Goal: Task Accomplishment & Management: Complete application form

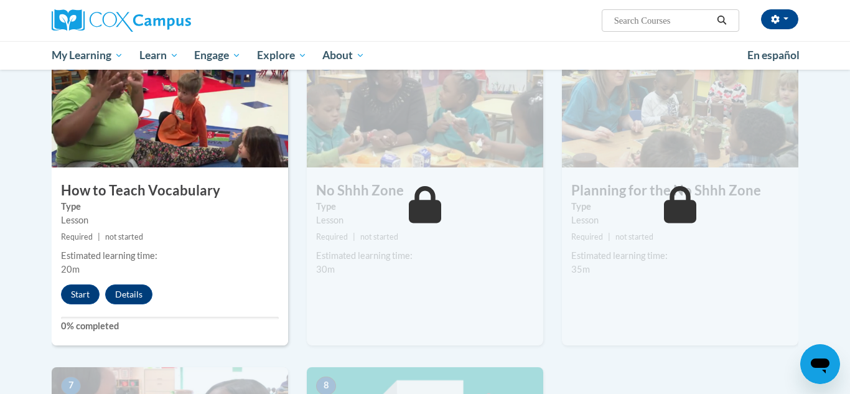
scroll to position [631, 0]
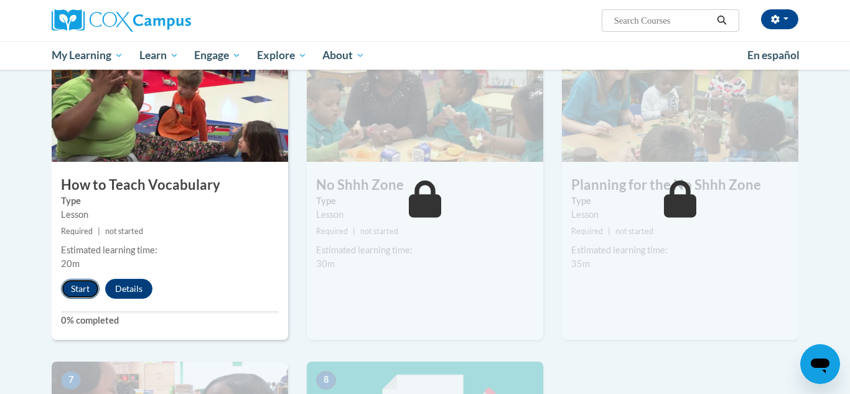
click at [84, 285] on button "Start" at bounding box center [80, 289] width 39 height 20
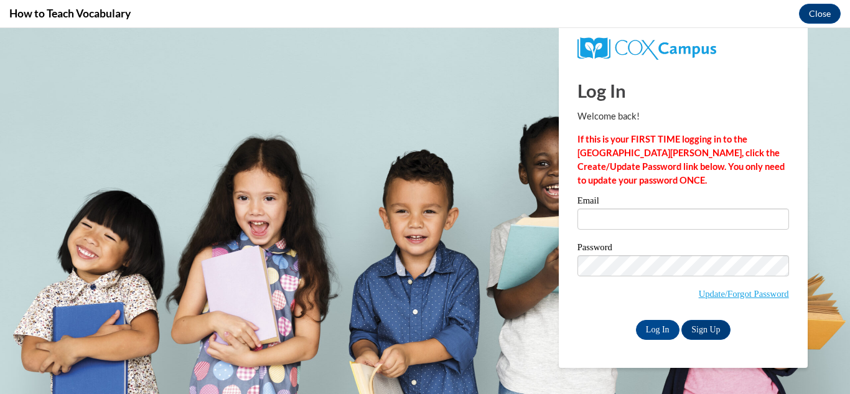
scroll to position [0, 0]
click at [700, 217] on input "Email" at bounding box center [684, 219] width 212 height 21
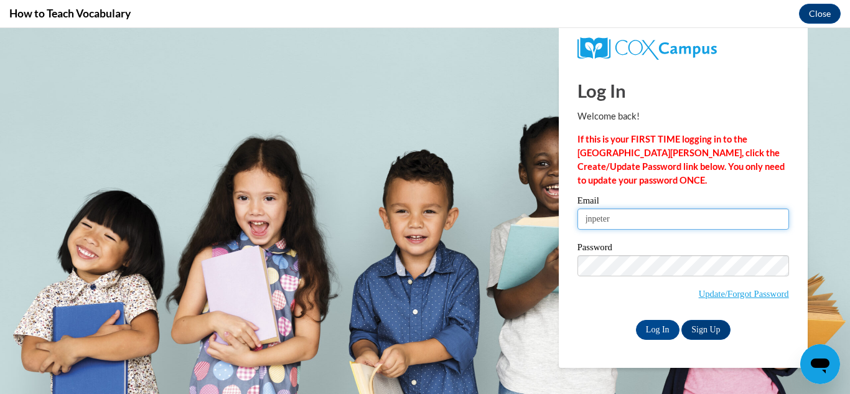
type input "jnpeter@sunprairieschools.org"
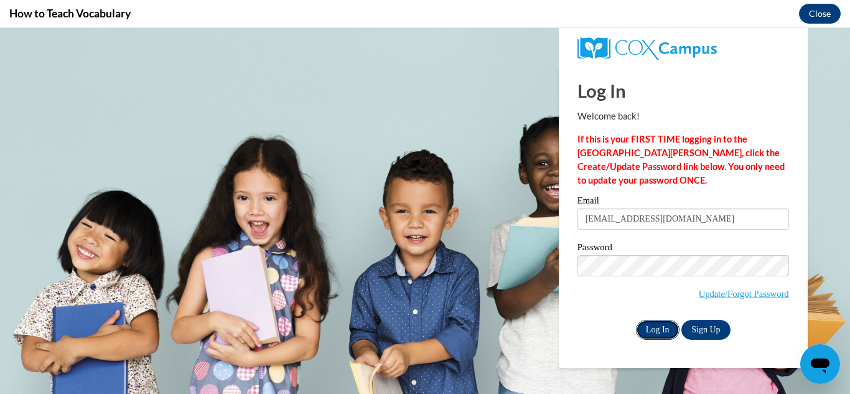
click at [654, 332] on input "Log In" at bounding box center [658, 330] width 44 height 20
click at [821, 8] on button "Close" at bounding box center [820, 14] width 42 height 20
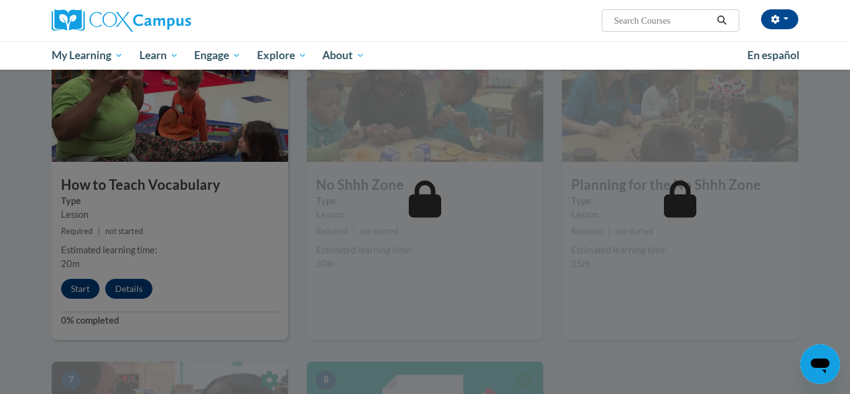
click at [69, 300] on div at bounding box center [425, 197] width 850 height 394
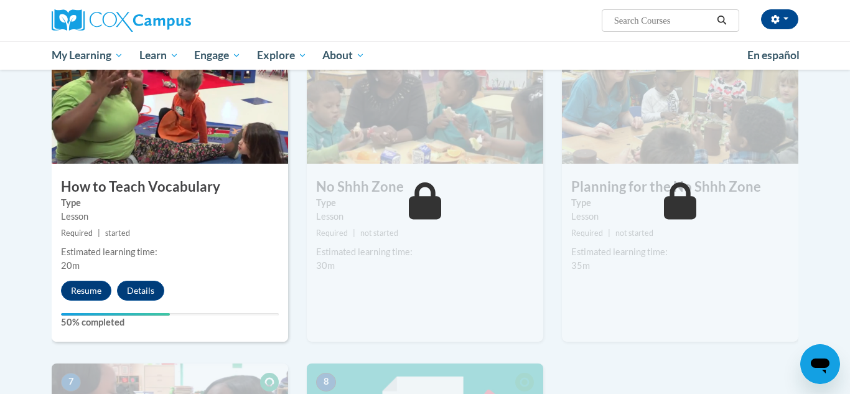
scroll to position [631, 0]
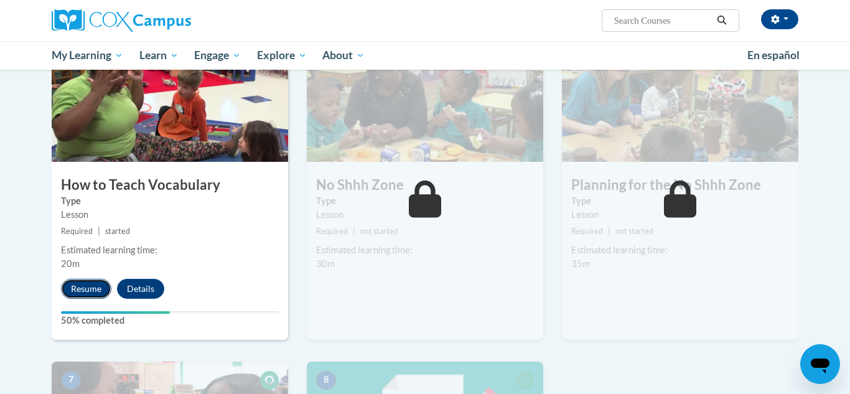
click at [89, 294] on button "Resume" at bounding box center [86, 289] width 50 height 20
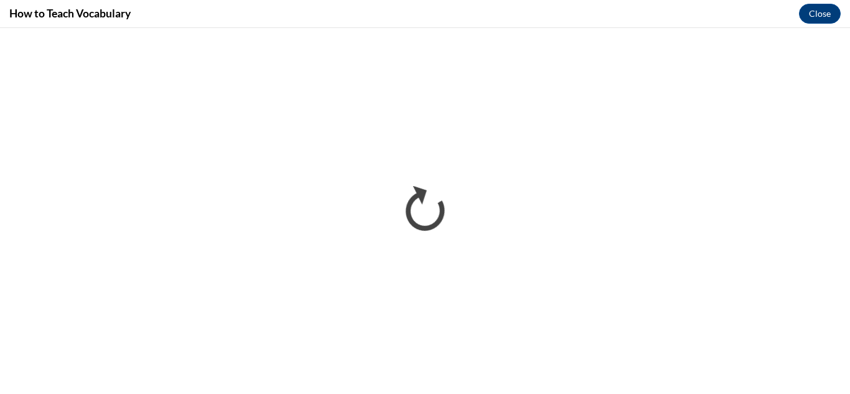
scroll to position [0, 0]
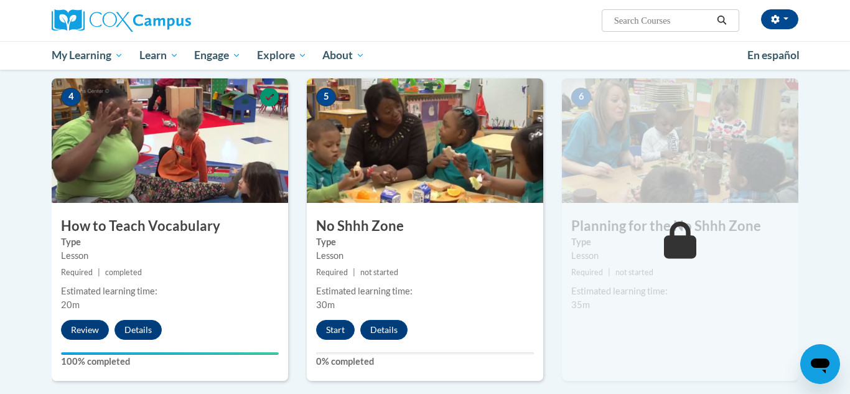
scroll to position [562, 0]
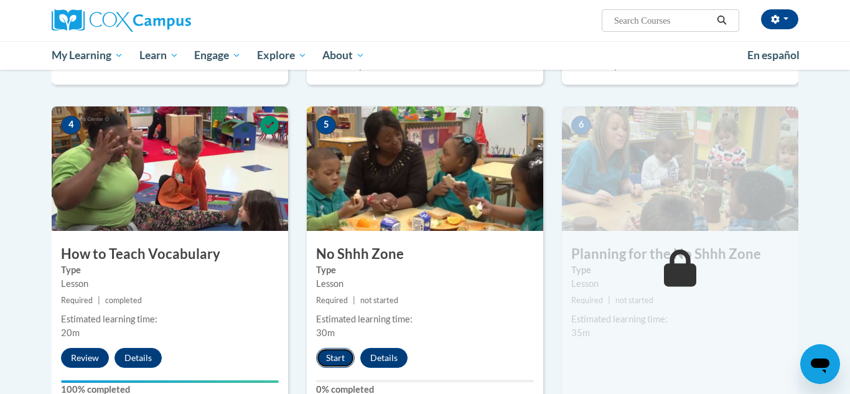
click at [348, 352] on button "Start" at bounding box center [335, 358] width 39 height 20
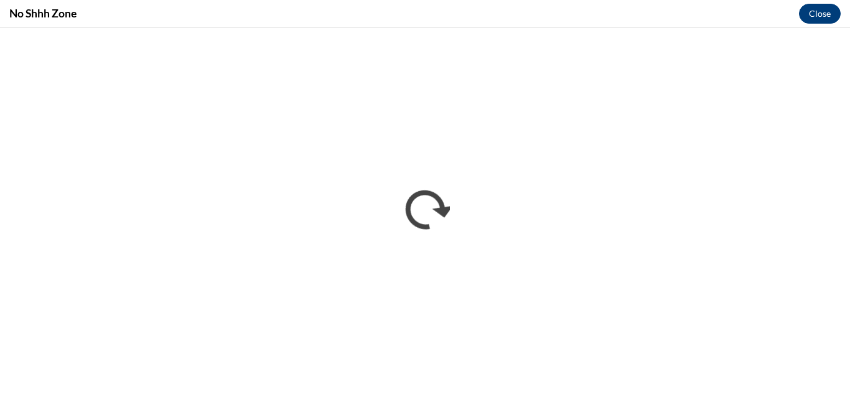
scroll to position [0, 0]
click at [822, 4] on button "Close" at bounding box center [820, 14] width 42 height 20
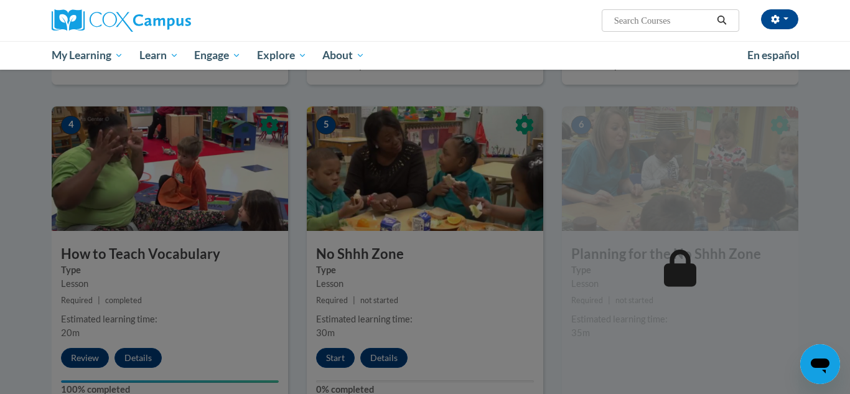
click at [517, 251] on div at bounding box center [425, 197] width 850 height 394
click at [338, 345] on div at bounding box center [425, 197] width 850 height 394
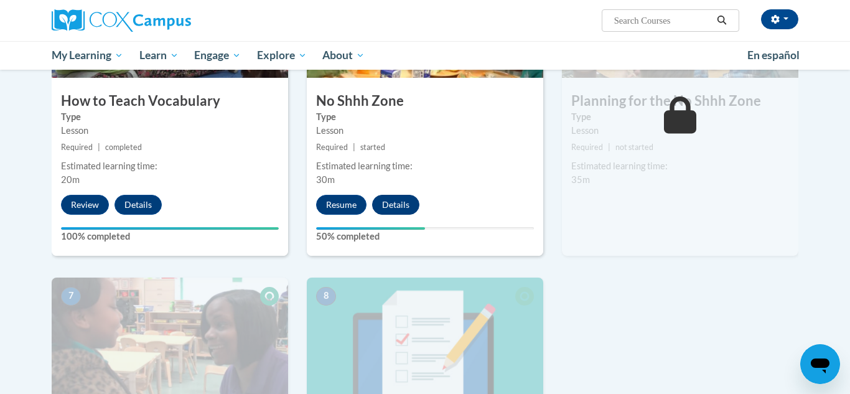
scroll to position [715, 0]
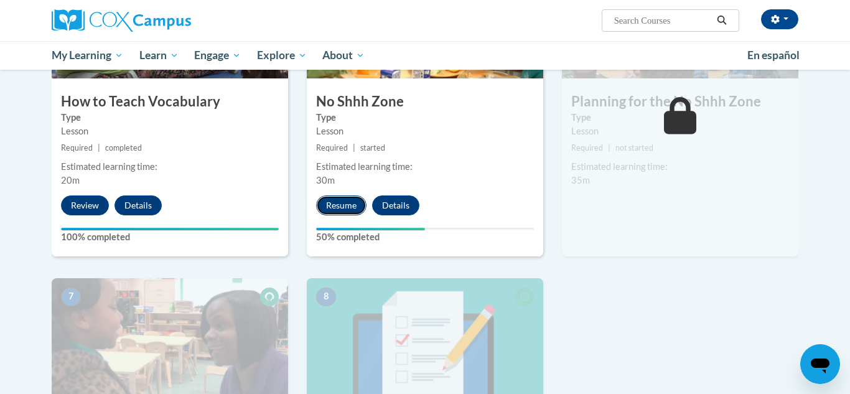
click at [362, 207] on button "Resume" at bounding box center [341, 205] width 50 height 20
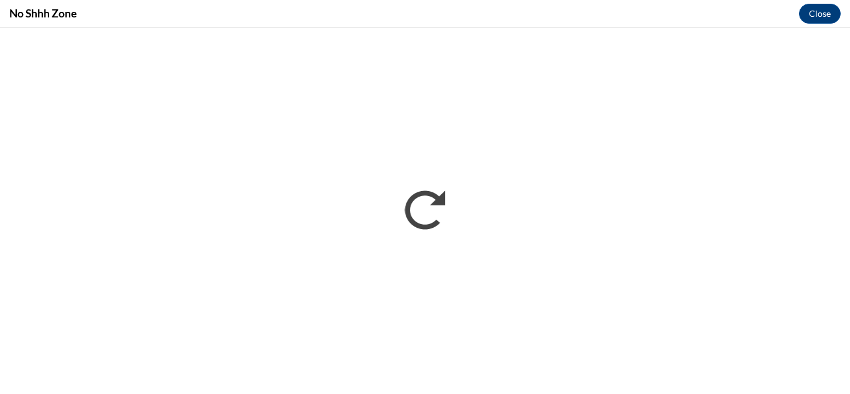
scroll to position [0, 0]
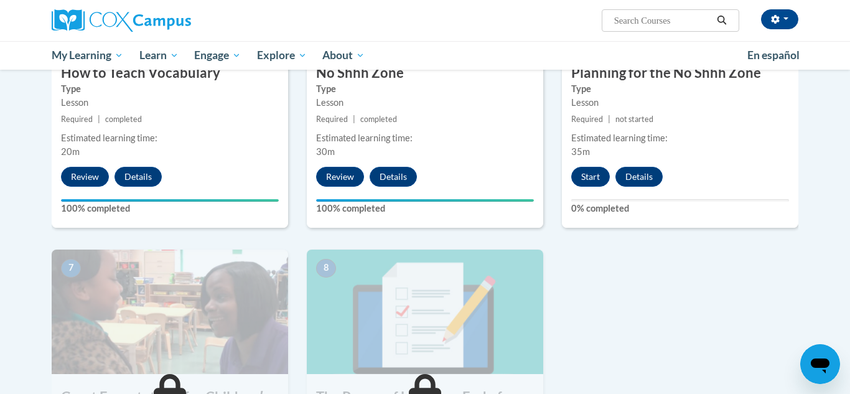
scroll to position [741, 0]
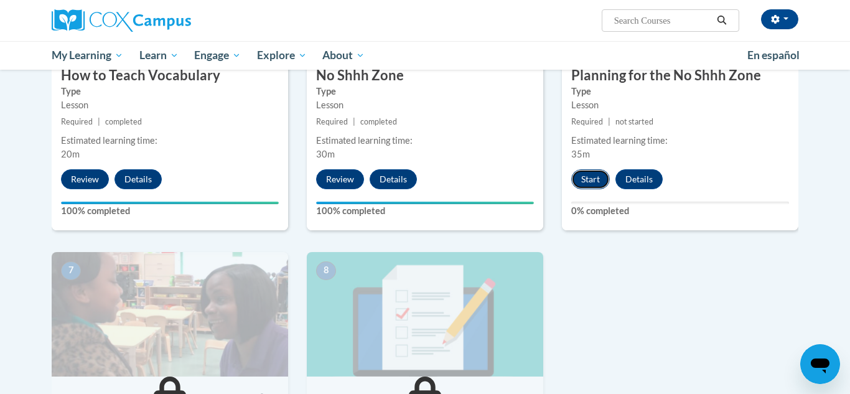
click at [594, 186] on button "Start" at bounding box center [591, 179] width 39 height 20
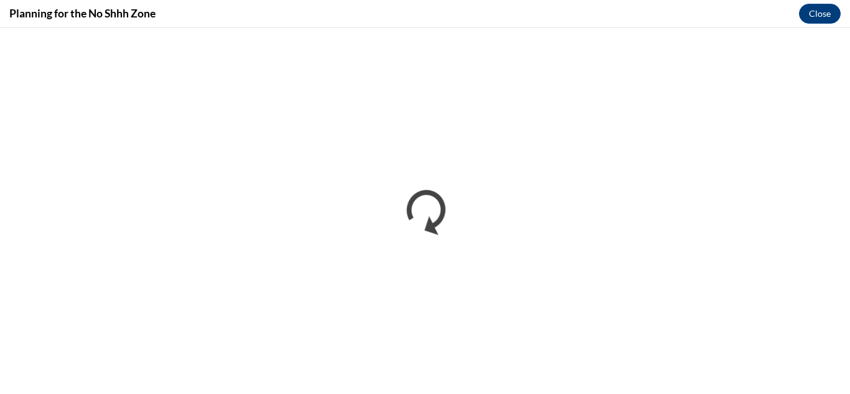
scroll to position [0, 0]
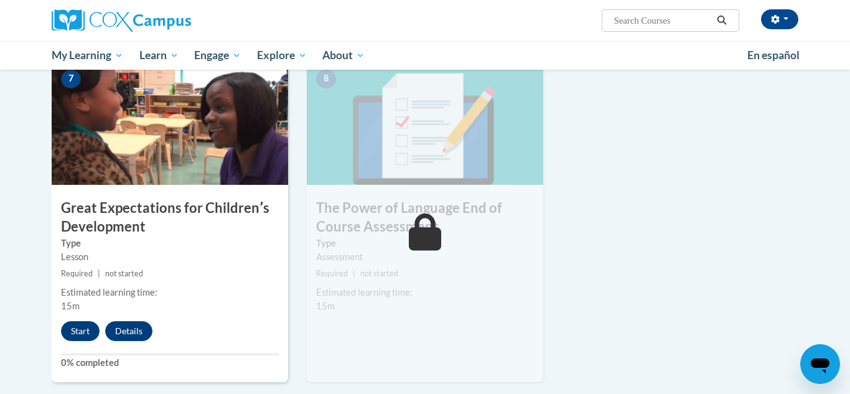
scroll to position [935, 0]
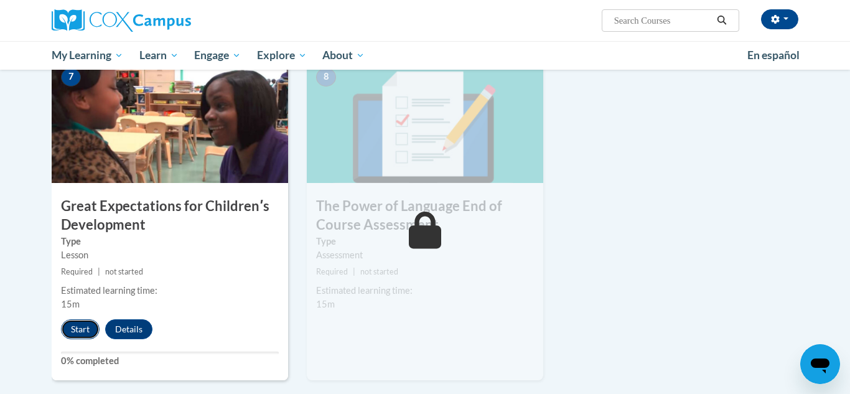
click at [80, 323] on button "Start" at bounding box center [80, 329] width 39 height 20
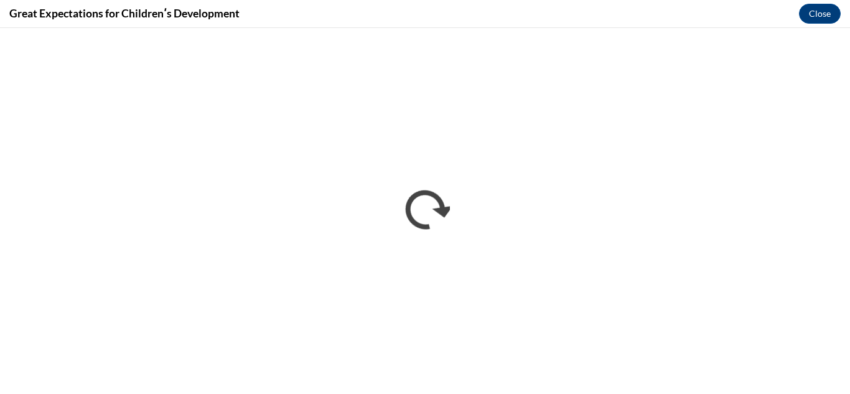
scroll to position [0, 0]
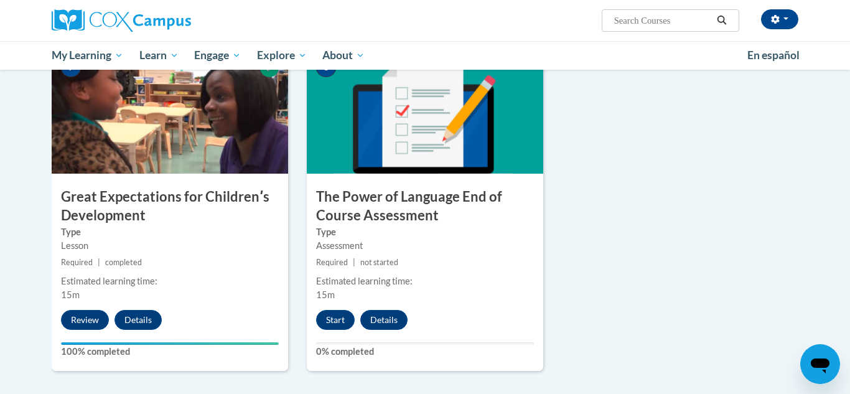
scroll to position [949, 0]
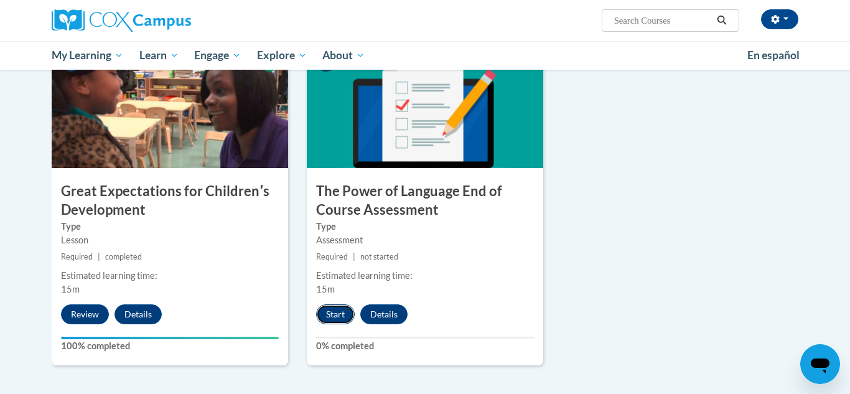
click at [341, 322] on button "Start" at bounding box center [335, 314] width 39 height 20
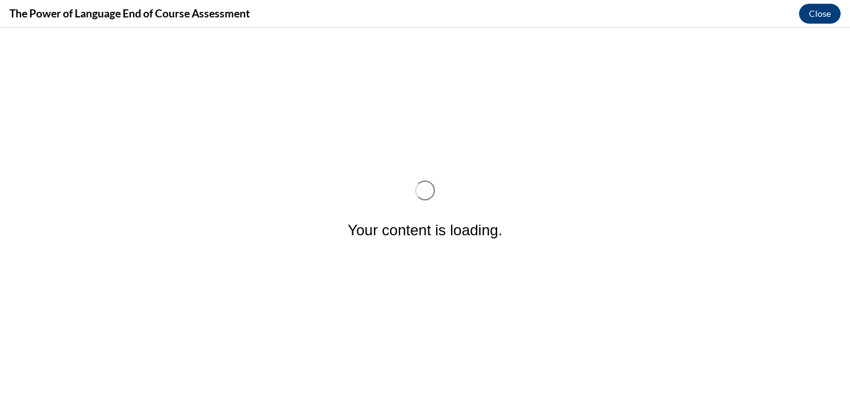
scroll to position [0, 0]
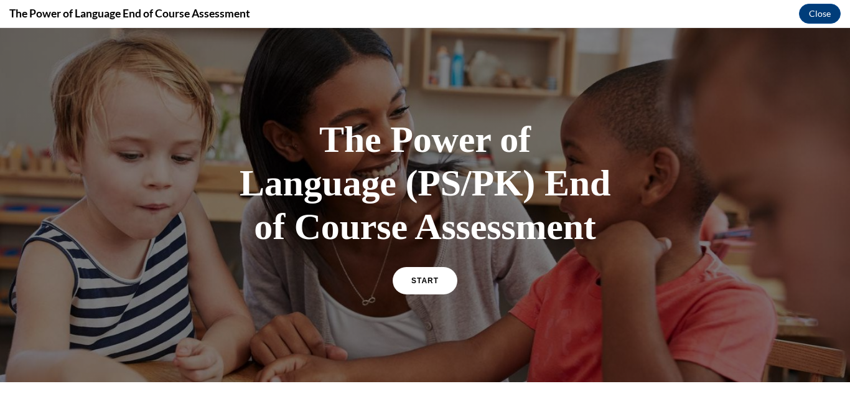
click at [321, 328] on div at bounding box center [425, 205] width 850 height 354
click at [427, 281] on span "START" at bounding box center [425, 280] width 29 height 9
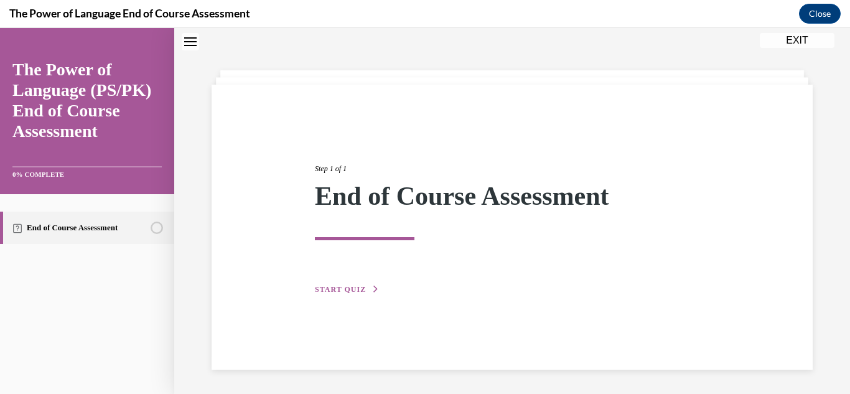
scroll to position [39, 0]
click at [349, 288] on span "START QUIZ" at bounding box center [340, 289] width 51 height 9
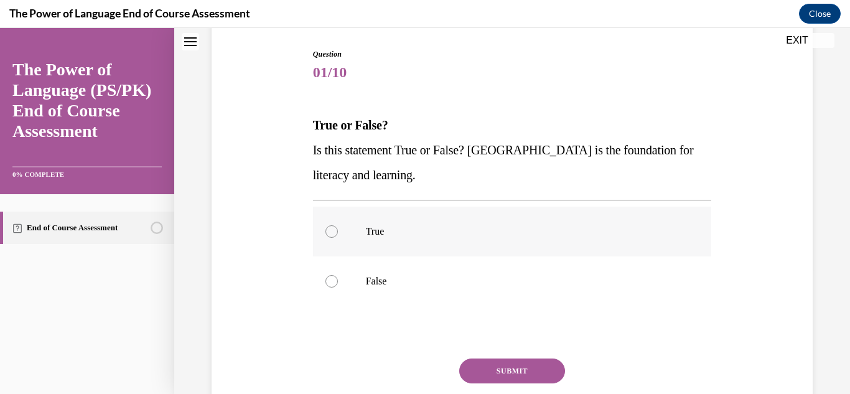
scroll to position [129, 0]
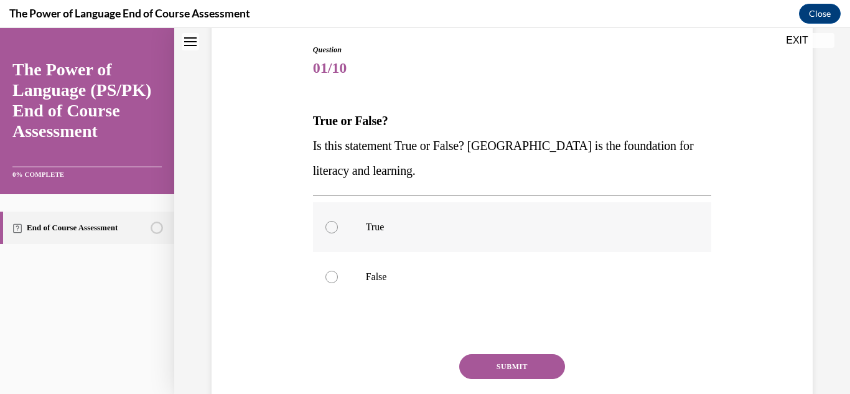
click at [362, 224] on label "True" at bounding box center [512, 227] width 399 height 50
click at [338, 224] on input "True" at bounding box center [332, 227] width 12 height 12
radio input "true"
click at [506, 367] on button "SUBMIT" at bounding box center [512, 366] width 106 height 25
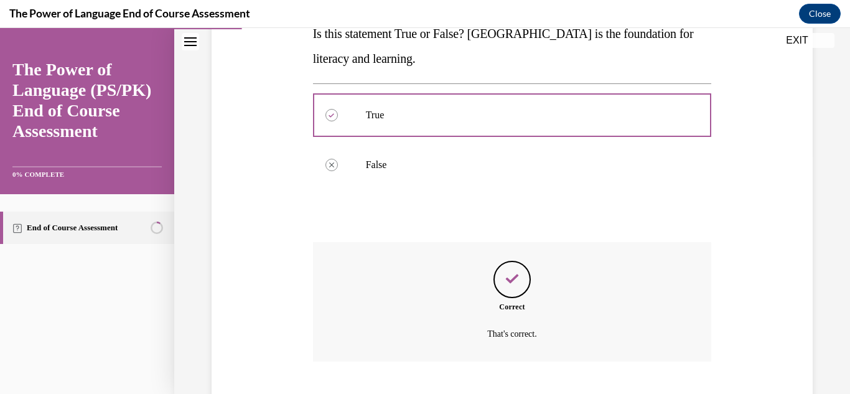
scroll to position [317, 0]
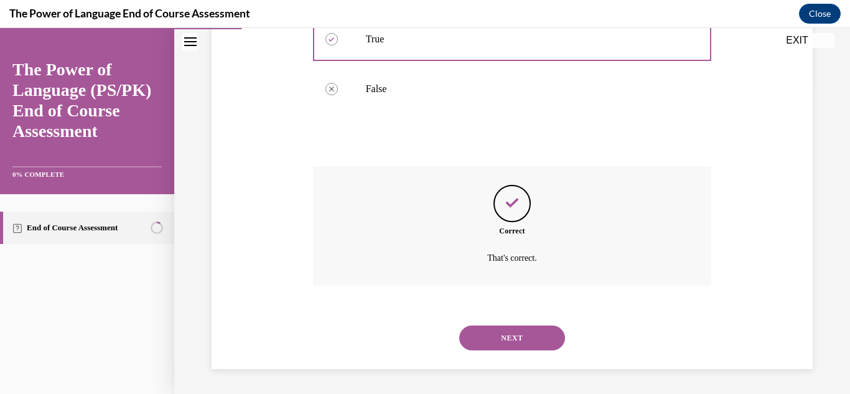
click at [525, 339] on button "NEXT" at bounding box center [512, 338] width 106 height 25
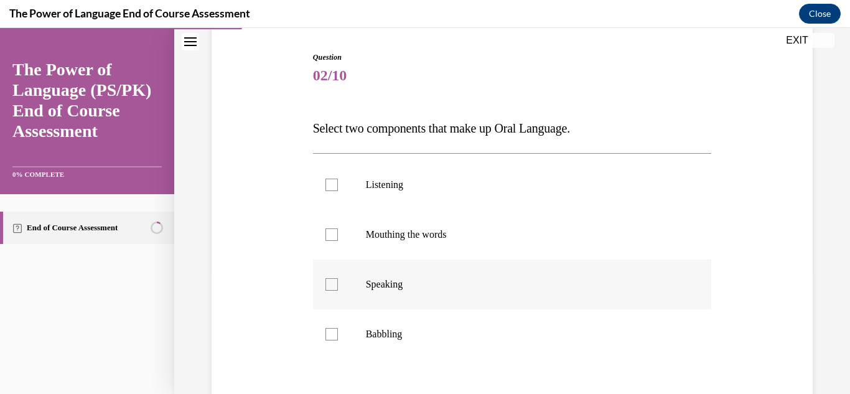
scroll to position [134, 0]
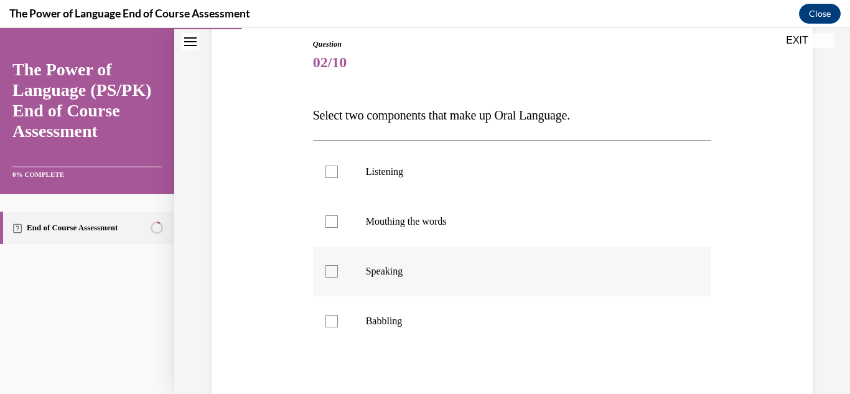
click at [485, 260] on label "Speaking" at bounding box center [512, 272] width 399 height 50
click at [338, 265] on input "Speaking" at bounding box center [332, 271] width 12 height 12
checkbox input "true"
click at [489, 171] on p "Listening" at bounding box center [523, 172] width 315 height 12
click at [338, 171] on input "Listening" at bounding box center [332, 172] width 12 height 12
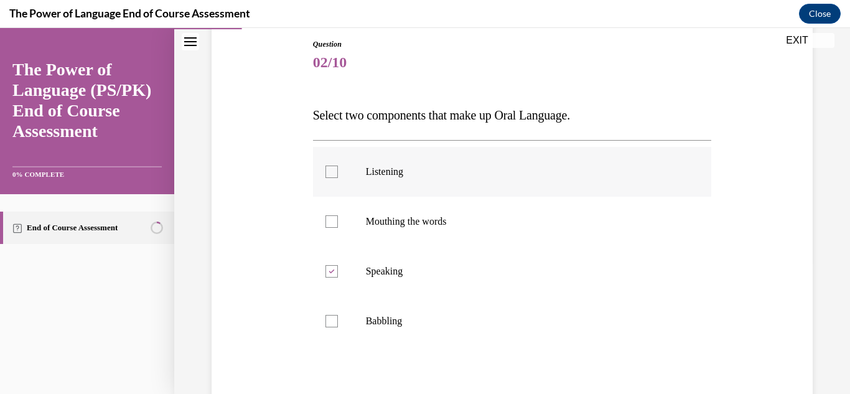
checkbox input "true"
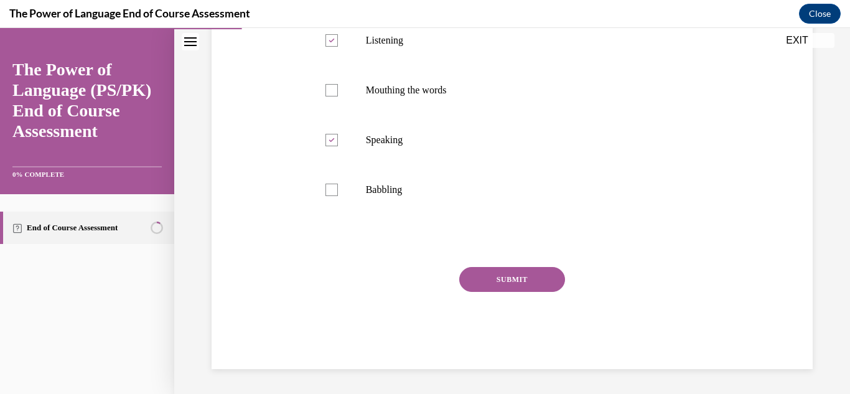
click at [506, 278] on button "SUBMIT" at bounding box center [512, 279] width 106 height 25
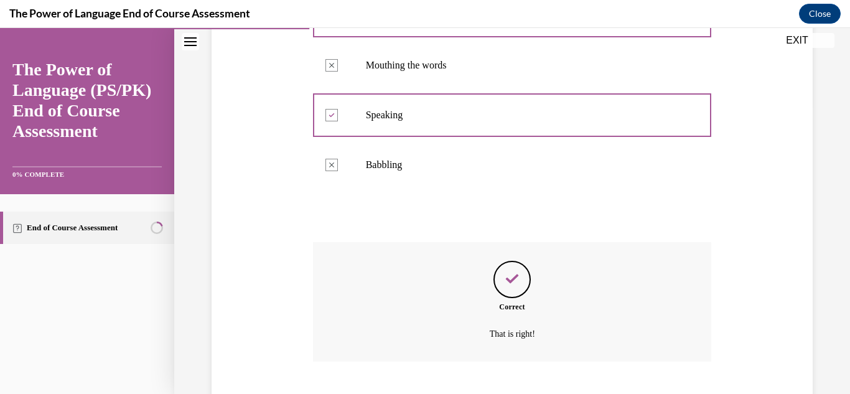
scroll to position [367, 0]
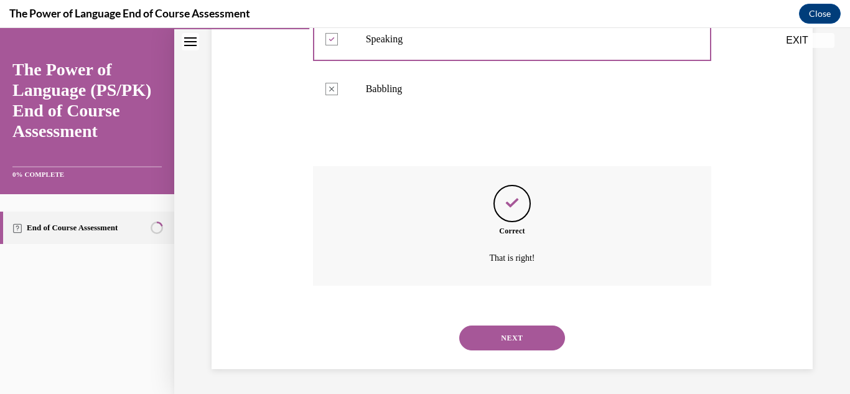
click at [519, 334] on button "NEXT" at bounding box center [512, 338] width 106 height 25
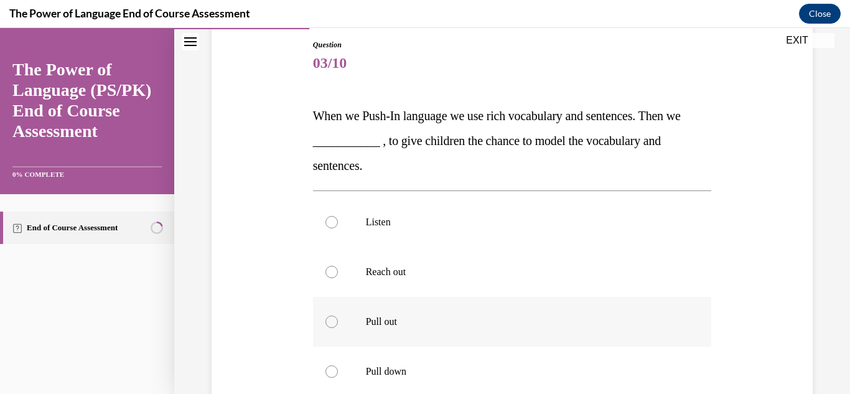
scroll to position [134, 0]
click at [450, 320] on p "Pull out" at bounding box center [523, 321] width 315 height 12
click at [338, 320] on input "Pull out" at bounding box center [332, 321] width 12 height 12
radio input "true"
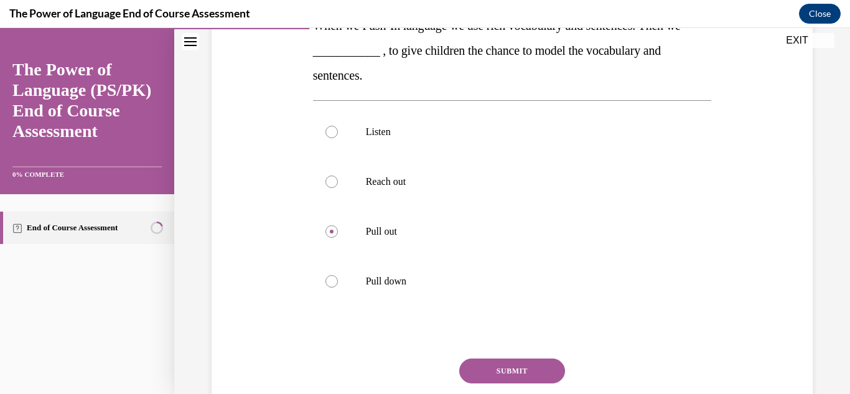
click at [517, 364] on button "SUBMIT" at bounding box center [512, 371] width 106 height 25
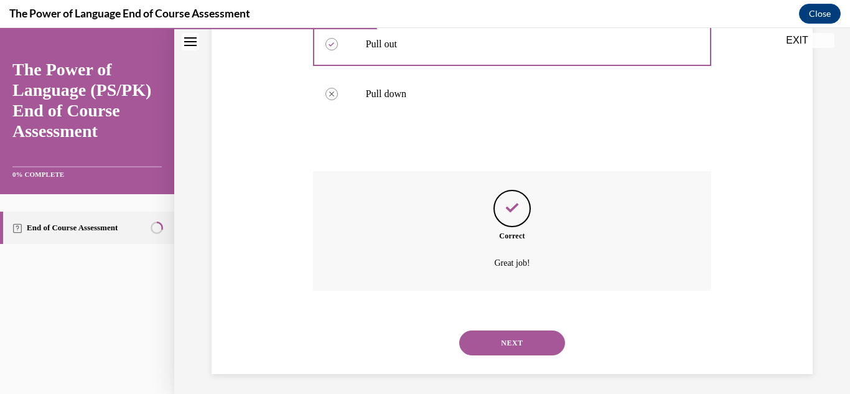
scroll to position [417, 0]
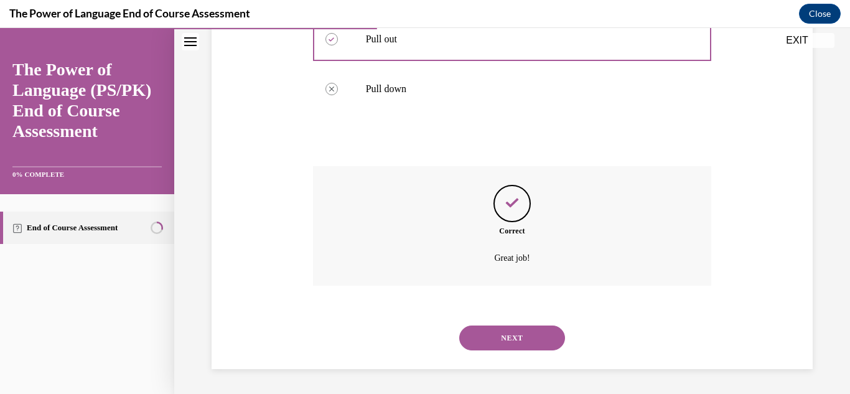
click at [524, 330] on button "NEXT" at bounding box center [512, 338] width 106 height 25
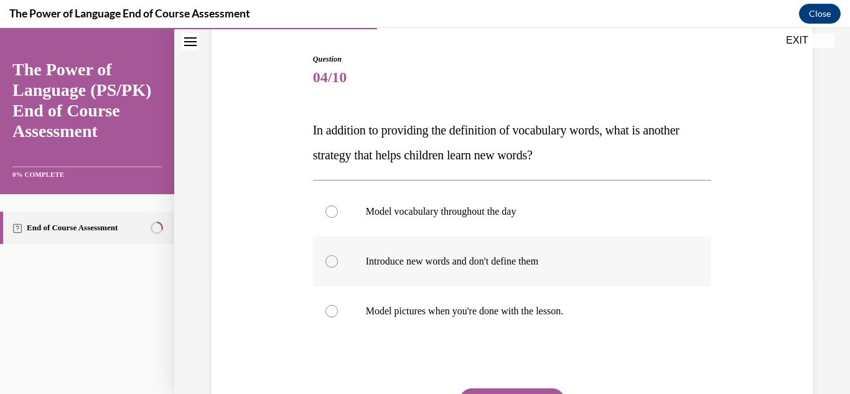
scroll to position [134, 0]
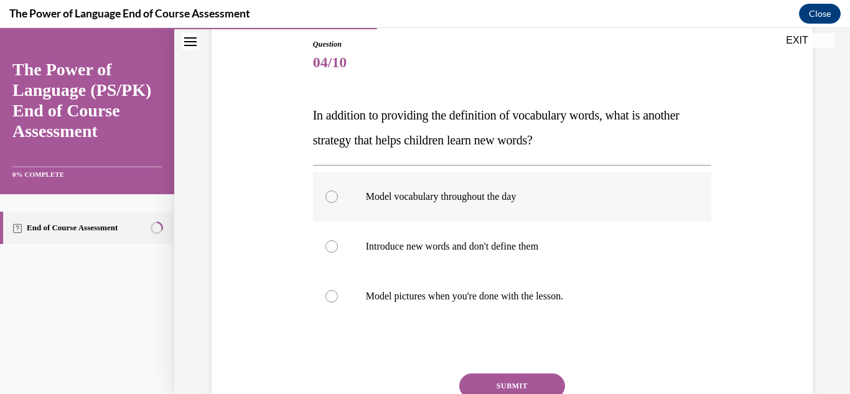
click at [586, 209] on label "Model vocabulary throughout the day" at bounding box center [512, 197] width 399 height 50
click at [338, 203] on input "Model vocabulary throughout the day" at bounding box center [332, 197] width 12 height 12
radio input "true"
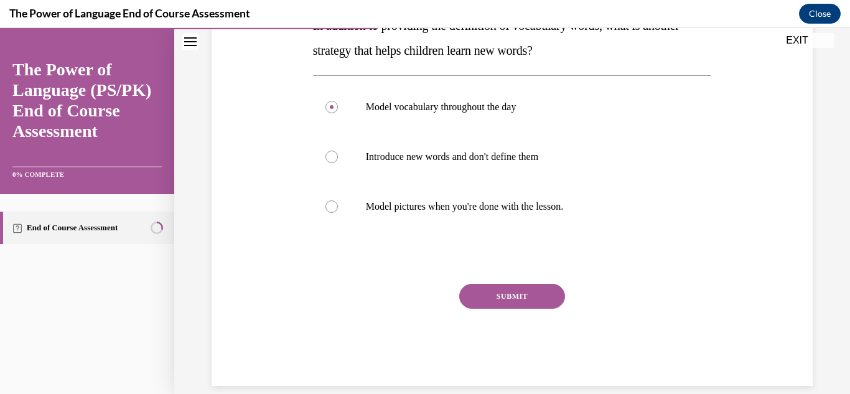
click at [553, 304] on button "SUBMIT" at bounding box center [512, 296] width 106 height 25
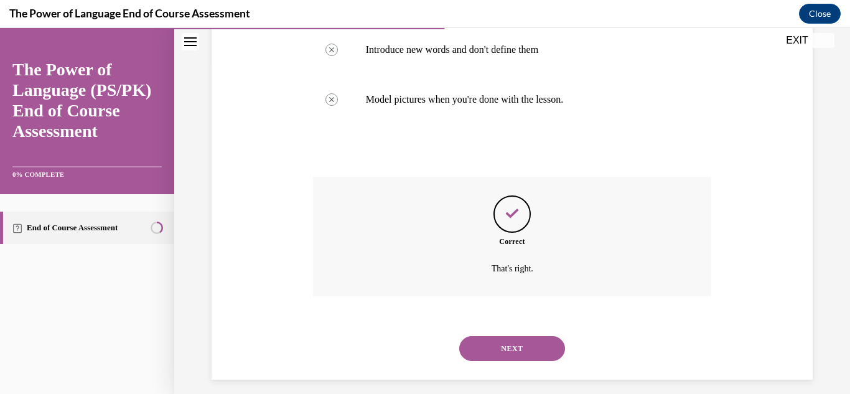
scroll to position [342, 0]
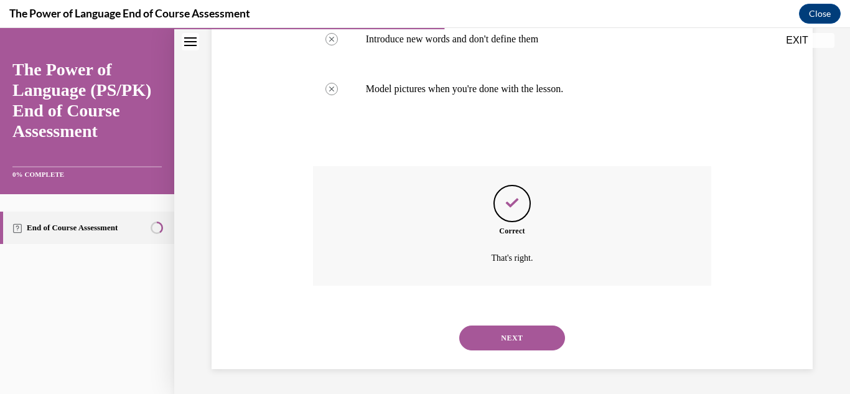
click at [544, 342] on button "NEXT" at bounding box center [512, 338] width 106 height 25
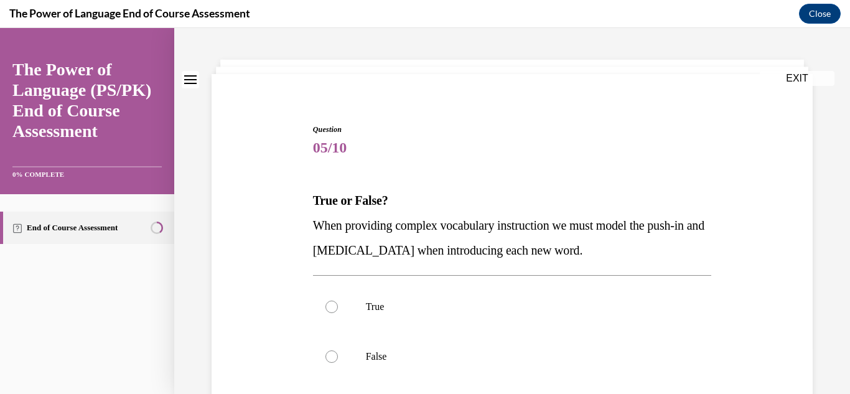
scroll to position [90, 0]
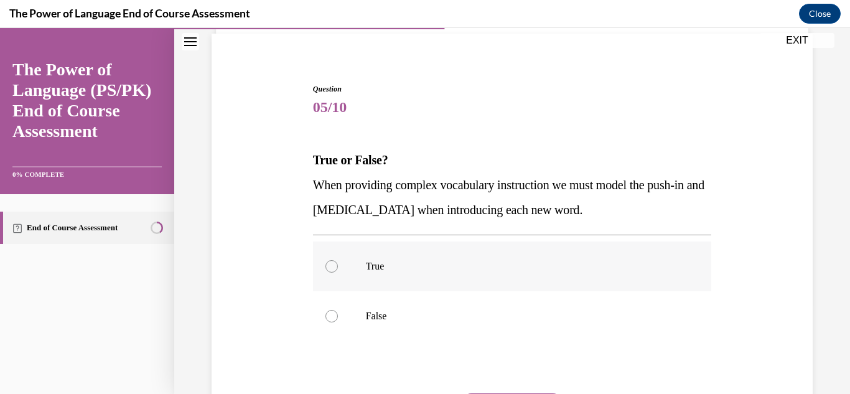
click at [402, 265] on p "True" at bounding box center [523, 266] width 315 height 12
click at [338, 265] on input "True" at bounding box center [332, 266] width 12 height 12
radio input "true"
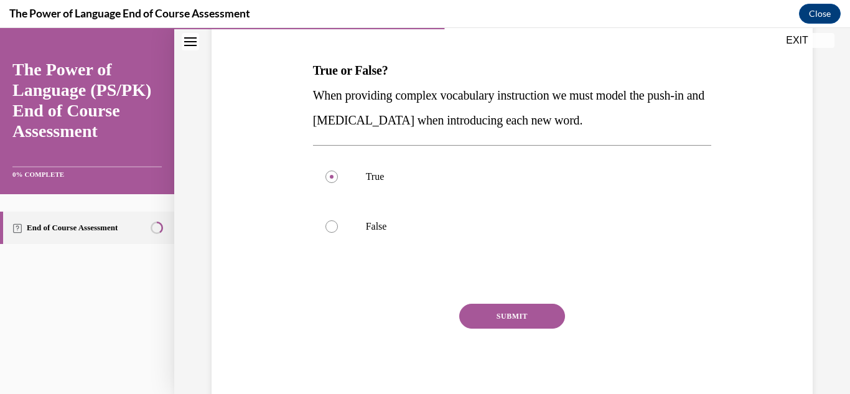
click at [506, 316] on button "SUBMIT" at bounding box center [512, 316] width 106 height 25
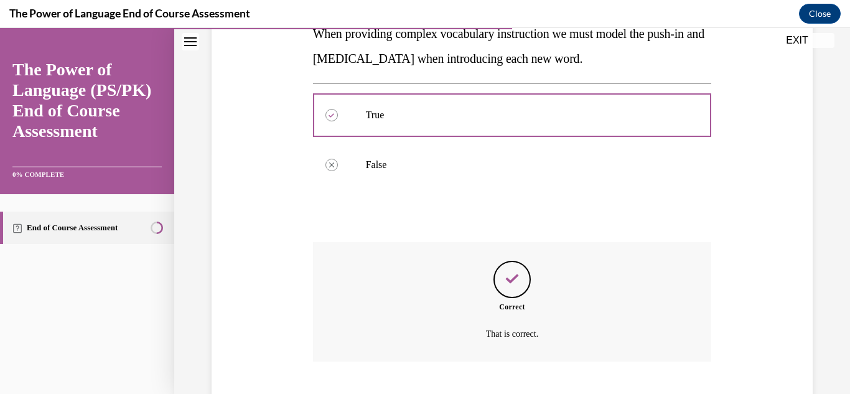
scroll to position [317, 0]
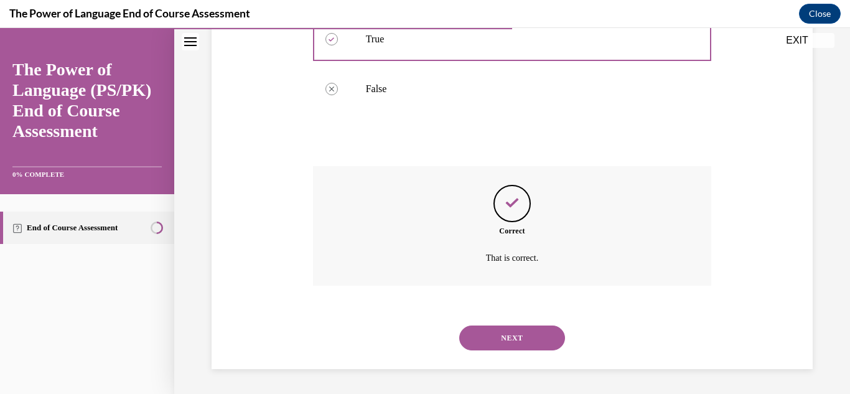
click at [507, 329] on button "NEXT" at bounding box center [512, 338] width 106 height 25
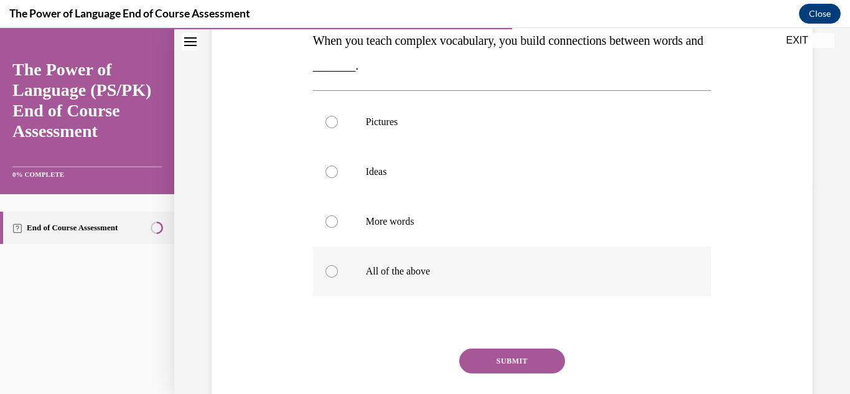
scroll to position [269, 0]
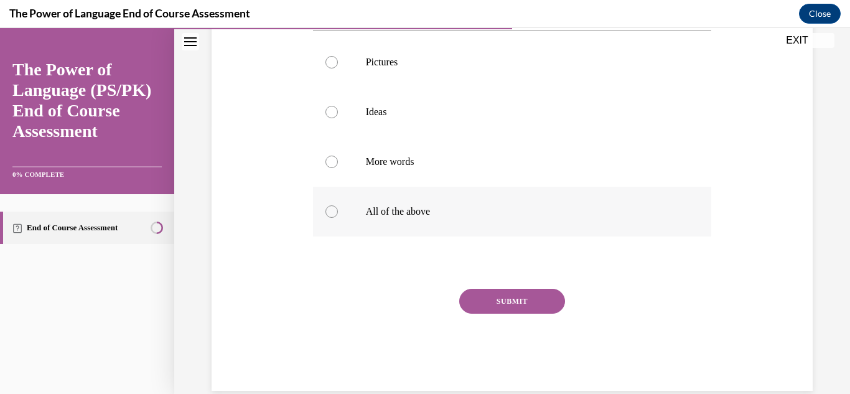
click at [448, 209] on p "All of the above" at bounding box center [523, 211] width 315 height 12
click at [338, 209] on input "All of the above" at bounding box center [332, 211] width 12 height 12
radio input "true"
click at [514, 310] on button "SUBMIT" at bounding box center [512, 301] width 106 height 25
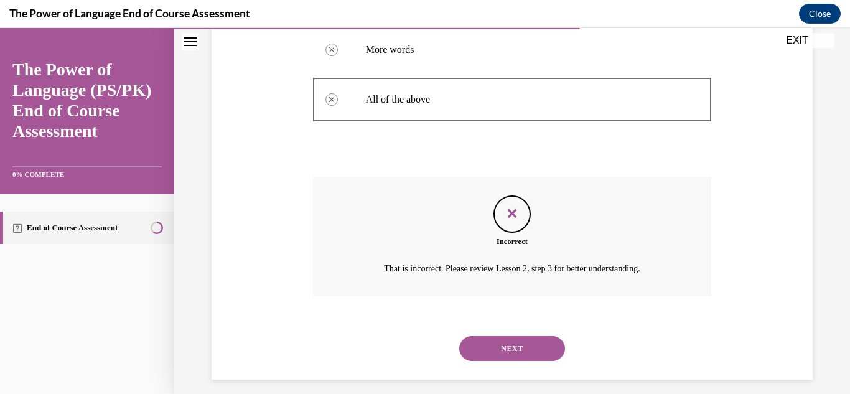
scroll to position [392, 0]
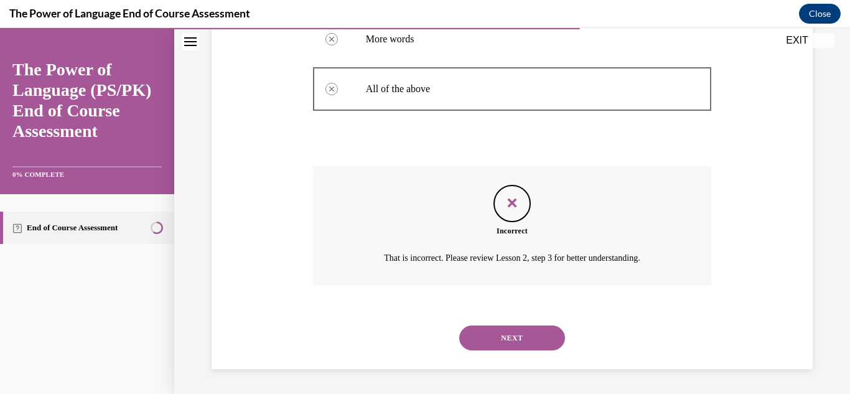
click at [524, 334] on button "NEXT" at bounding box center [512, 338] width 106 height 25
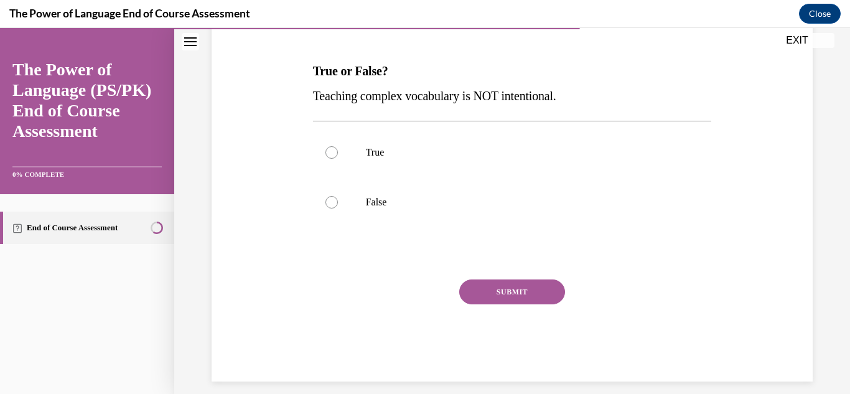
scroll to position [179, 0]
click at [431, 195] on p "False" at bounding box center [523, 201] width 315 height 12
click at [338, 195] on input "False" at bounding box center [332, 201] width 12 height 12
radio input "true"
click at [511, 295] on button "SUBMIT" at bounding box center [512, 291] width 106 height 25
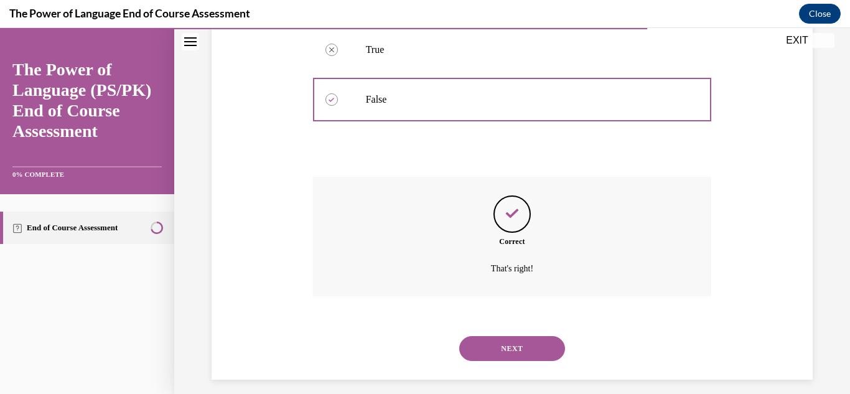
scroll to position [292, 0]
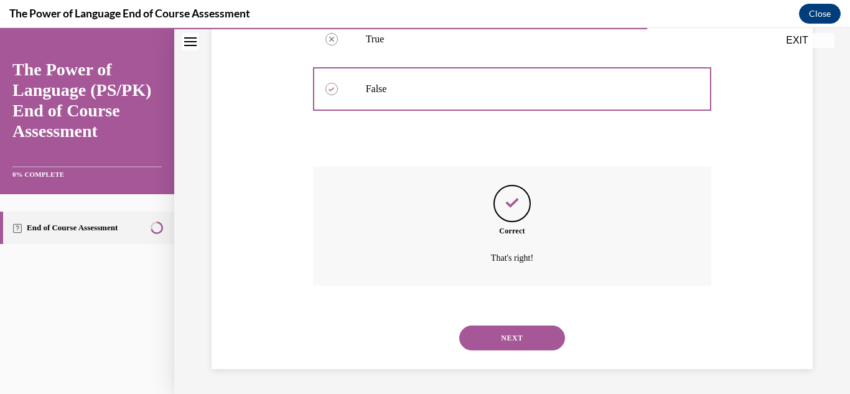
click at [506, 339] on button "NEXT" at bounding box center [512, 338] width 106 height 25
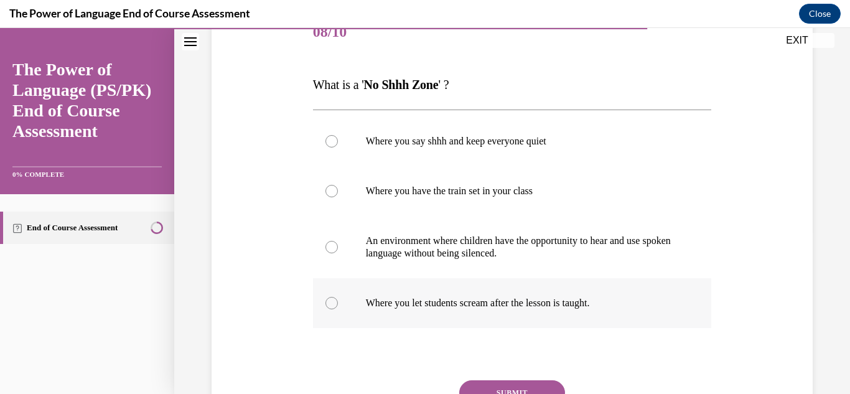
scroll to position [179, 0]
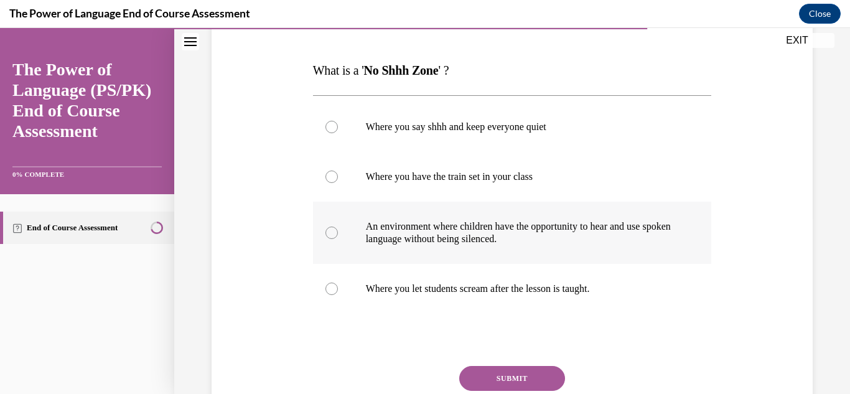
click at [567, 247] on label "An environment where children have the opportunity to hear and use spoken langu…" at bounding box center [512, 233] width 399 height 62
click at [338, 239] on input "An environment where children have the opportunity to hear and use spoken langu…" at bounding box center [332, 233] width 12 height 12
radio input "true"
click at [539, 373] on button "SUBMIT" at bounding box center [512, 378] width 106 height 25
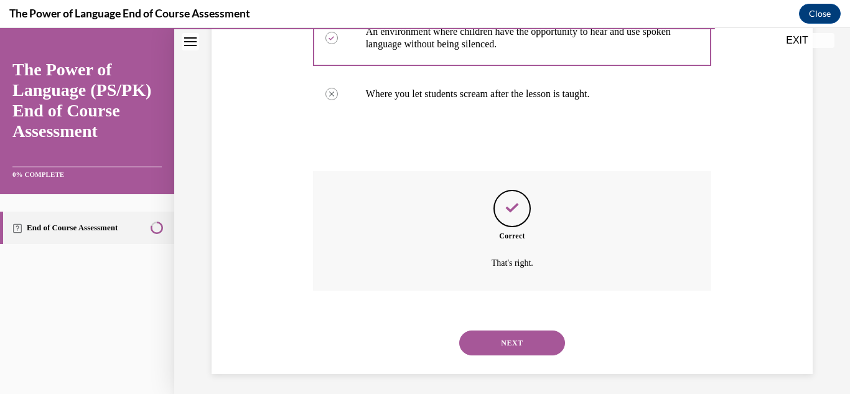
scroll to position [379, 0]
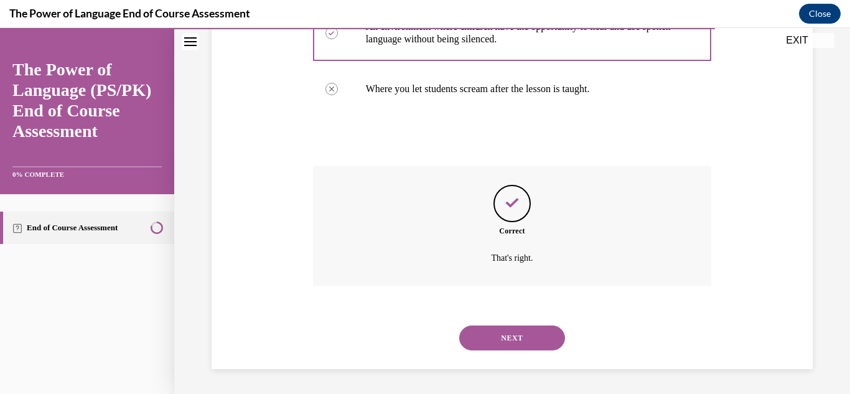
click at [520, 343] on button "NEXT" at bounding box center [512, 338] width 106 height 25
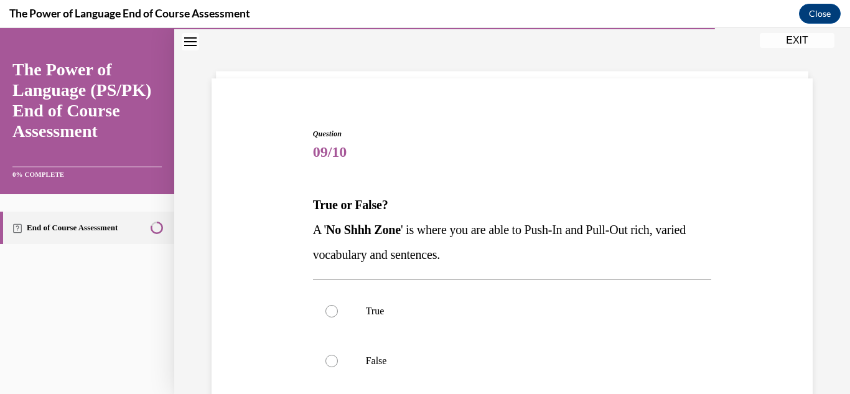
scroll to position [134, 0]
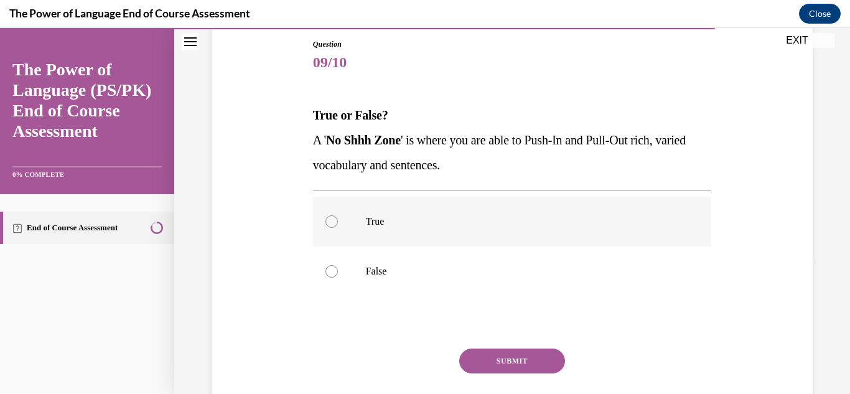
click at [480, 224] on p "True" at bounding box center [523, 221] width 315 height 12
click at [338, 224] on input "True" at bounding box center [332, 221] width 12 height 12
radio input "true"
click at [526, 365] on button "SUBMIT" at bounding box center [512, 361] width 106 height 25
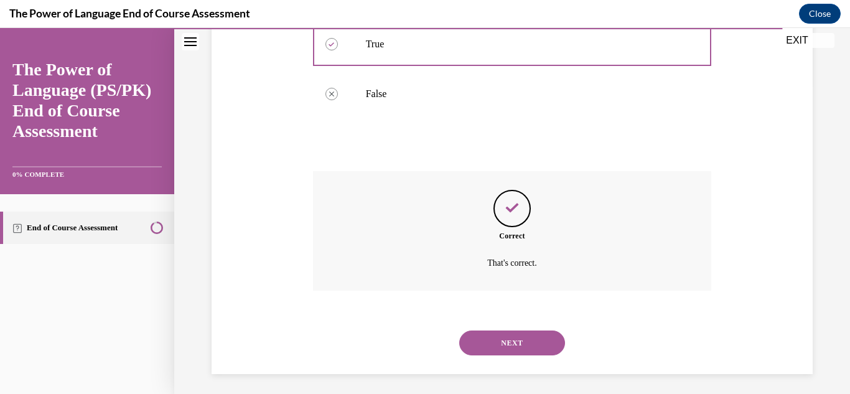
scroll to position [317, 0]
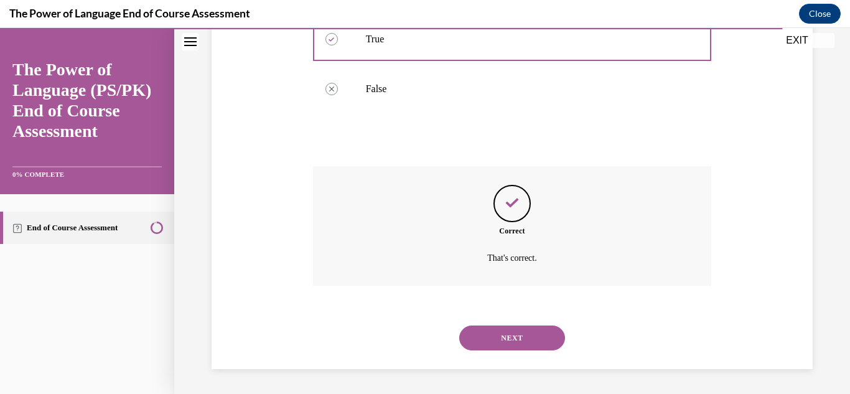
click at [519, 341] on button "NEXT" at bounding box center [512, 338] width 106 height 25
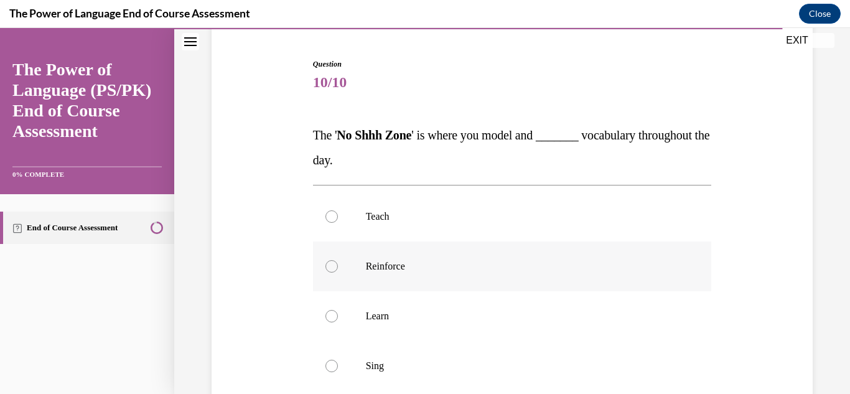
scroll to position [134, 0]
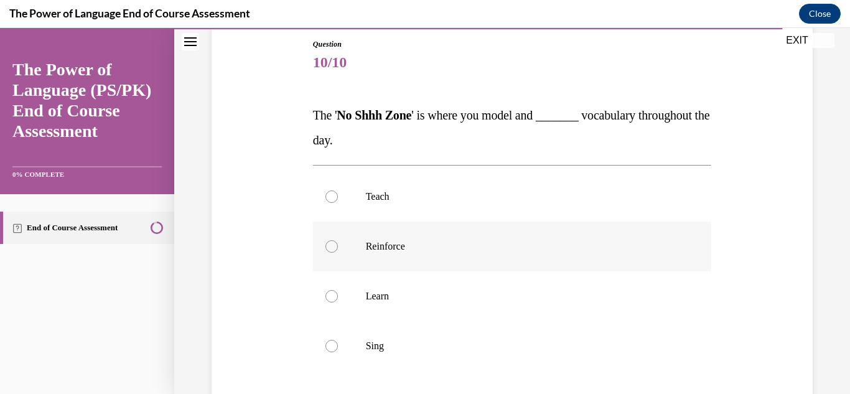
click at [514, 250] on p "Reinforce" at bounding box center [523, 246] width 315 height 12
click at [338, 250] on input "Reinforce" at bounding box center [332, 246] width 12 height 12
radio input "true"
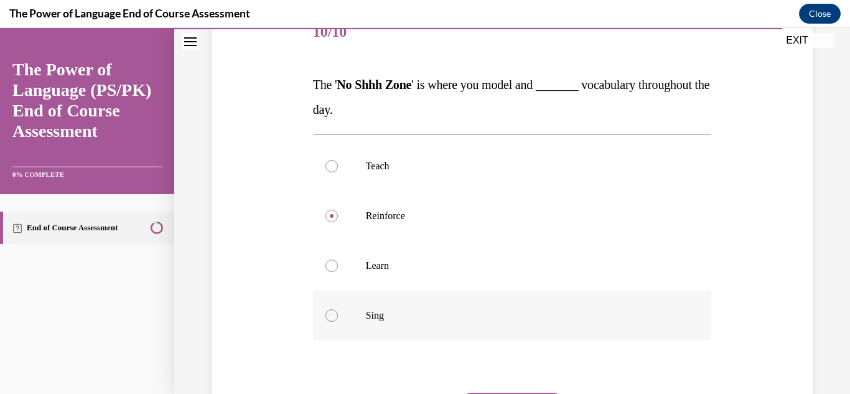
scroll to position [179, 0]
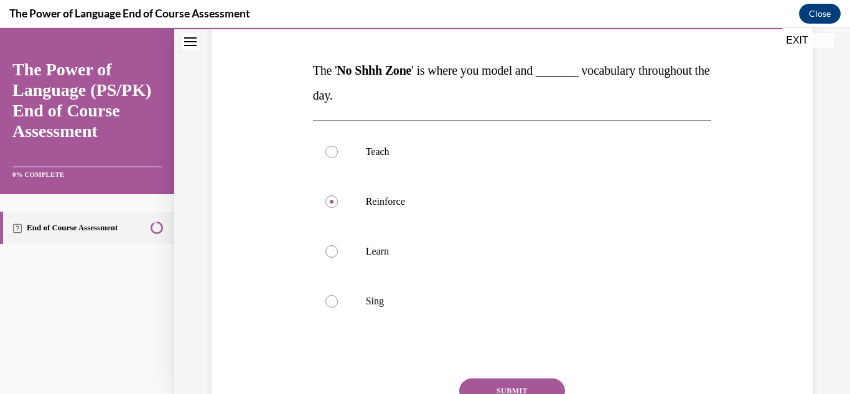
click at [526, 385] on button "SUBMIT" at bounding box center [512, 391] width 106 height 25
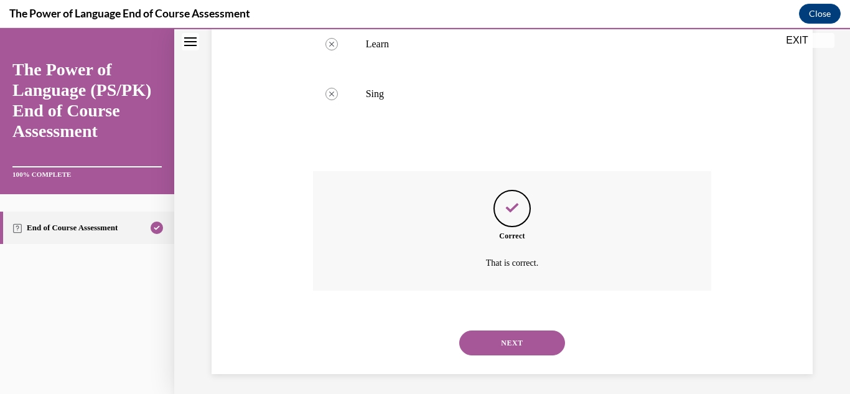
scroll to position [392, 0]
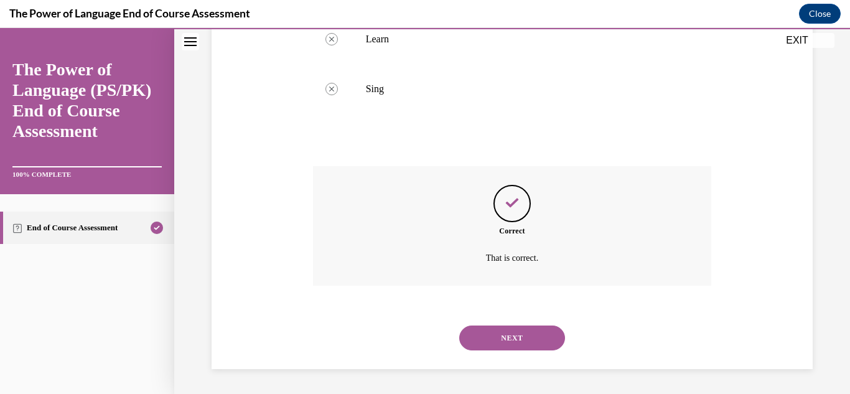
click at [529, 343] on button "NEXT" at bounding box center [512, 338] width 106 height 25
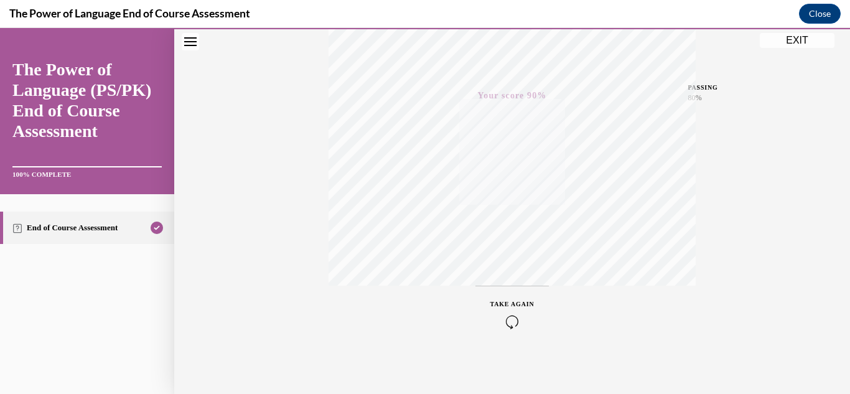
scroll to position [272, 0]
click at [787, 45] on button "EXIT" at bounding box center [797, 40] width 75 height 15
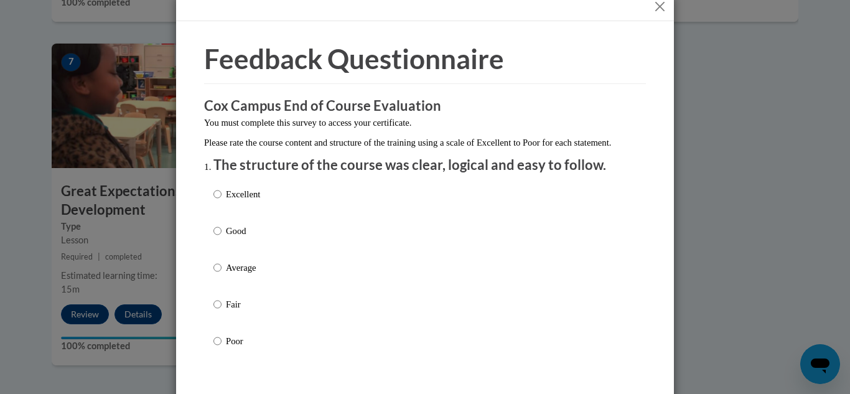
scroll to position [0, 0]
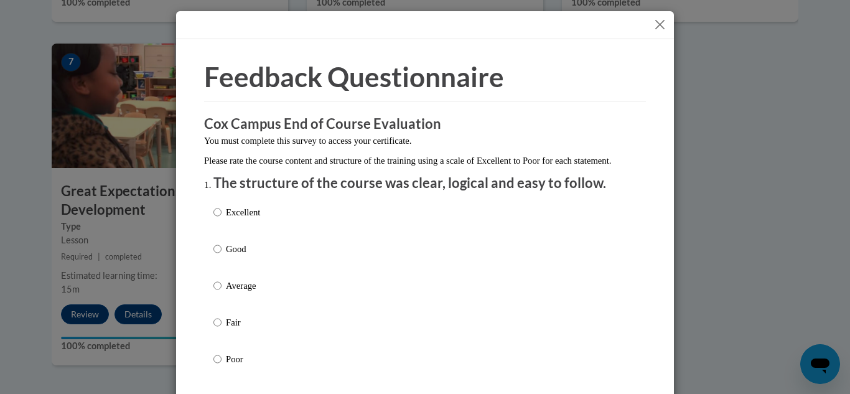
click at [669, 7] on div "Feedback Questionnaire Rate Course Comments Cox Campus End of Course Evaluation…" at bounding box center [425, 197] width 850 height 394
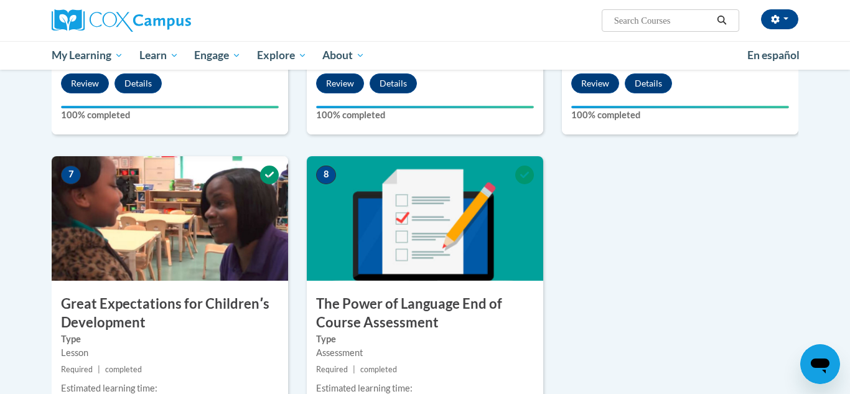
scroll to position [836, 0]
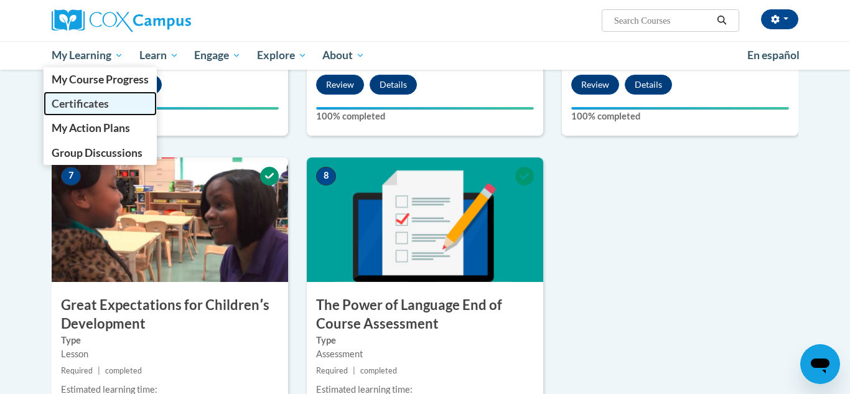
click at [101, 103] on span "Certificates" at bounding box center [80, 103] width 57 height 13
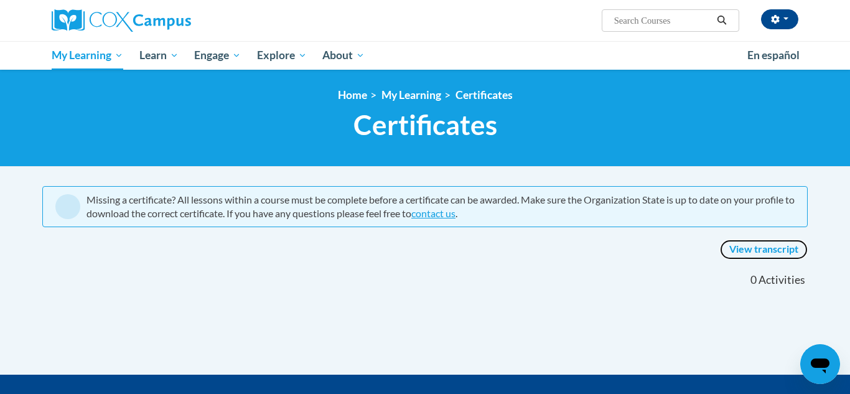
click at [793, 250] on link "View transcript" at bounding box center [764, 250] width 88 height 20
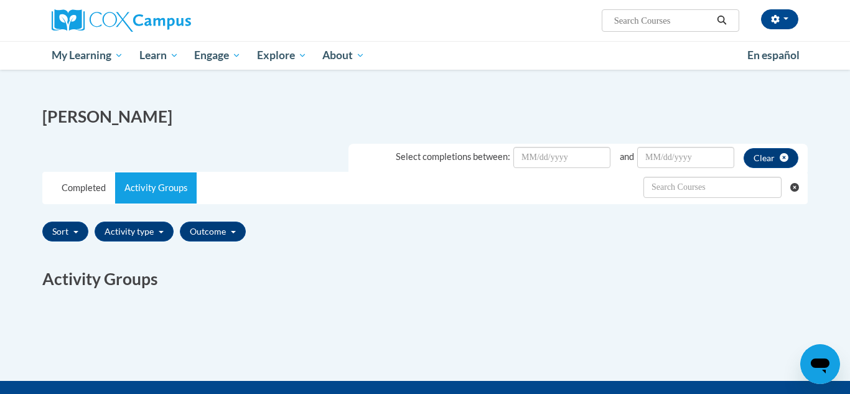
scroll to position [70, 0]
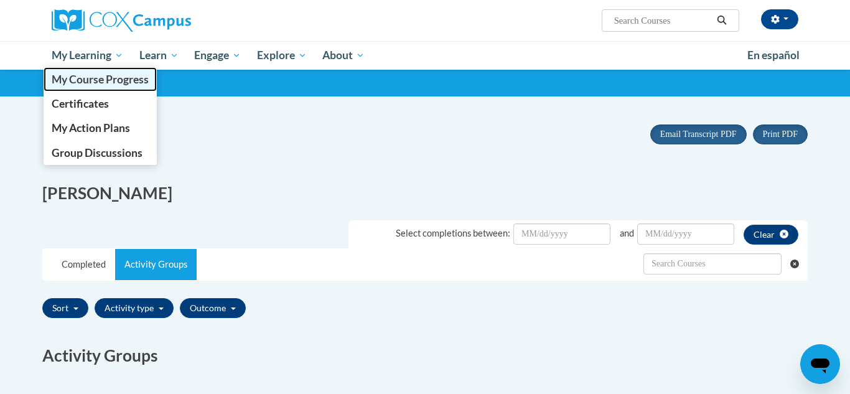
click at [91, 80] on span "My Course Progress" at bounding box center [100, 79] width 97 height 13
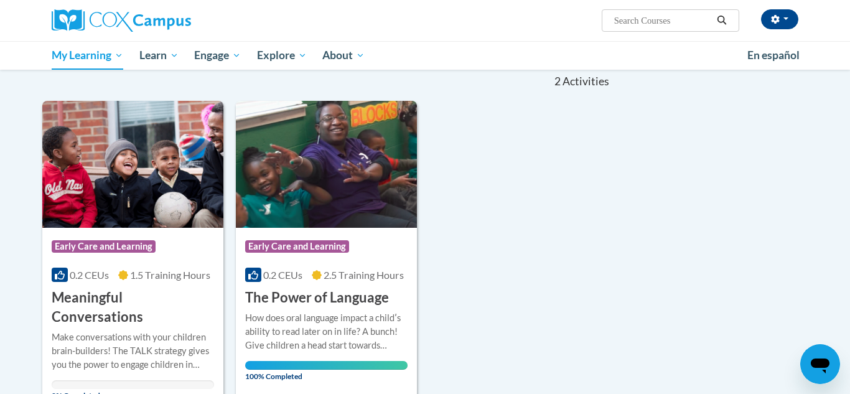
scroll to position [179, 0]
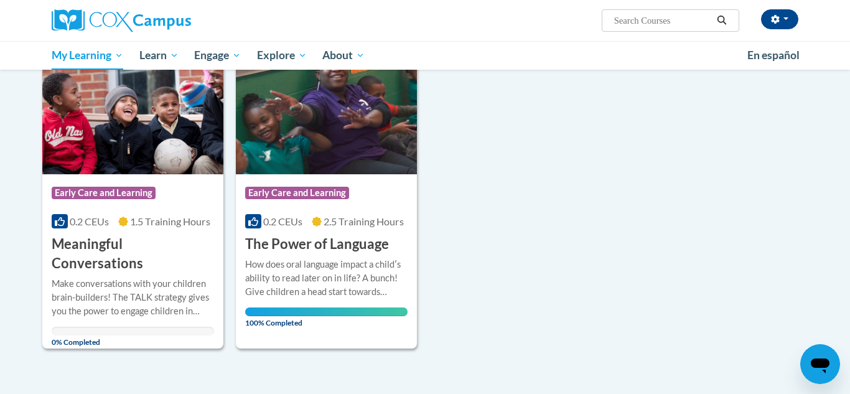
click at [607, 253] on div "Course Category: Early Care and Learning 0.2 CEUs 1.5 Training Hours COURSE Mea…" at bounding box center [327, 197] width 570 height 301
